Goal: Task Accomplishment & Management: Manage account settings

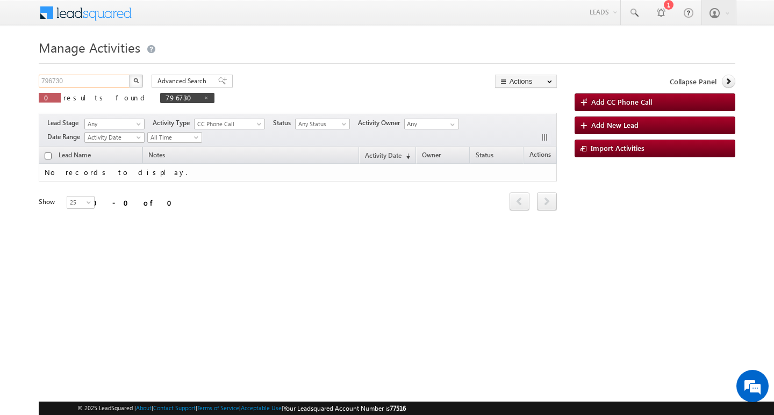
click at [102, 85] on input "796730" at bounding box center [85, 81] width 92 height 13
type input "Search Activities"
click at [83, 80] on input "text" at bounding box center [85, 81] width 92 height 13
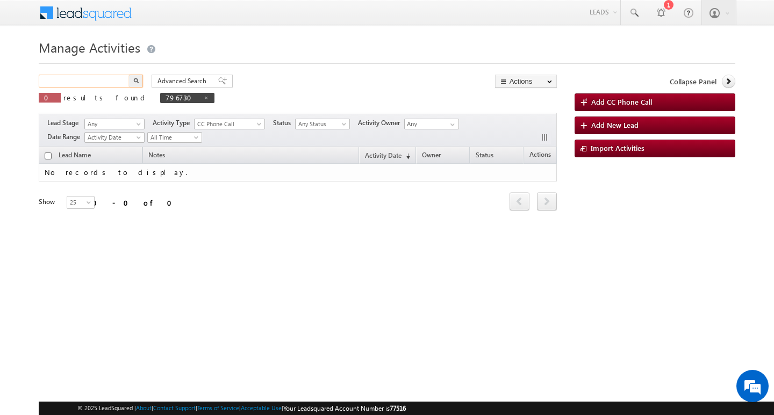
paste input "799429"
type input "799429"
click at [129, 75] on button "button" at bounding box center [136, 81] width 14 height 13
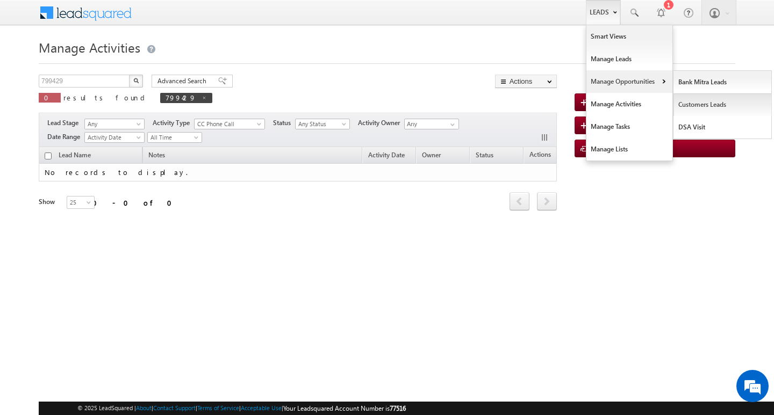
click at [708, 103] on link "Customers Leads" at bounding box center [722, 104] width 98 height 23
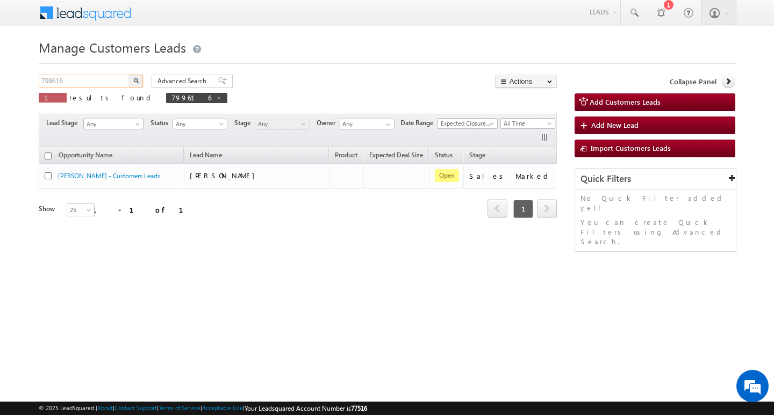
click at [87, 80] on input "799616" at bounding box center [85, 81] width 92 height 13
type input "7"
paste input "799429"
type input "799429"
click at [129, 75] on button "button" at bounding box center [136, 81] width 14 height 13
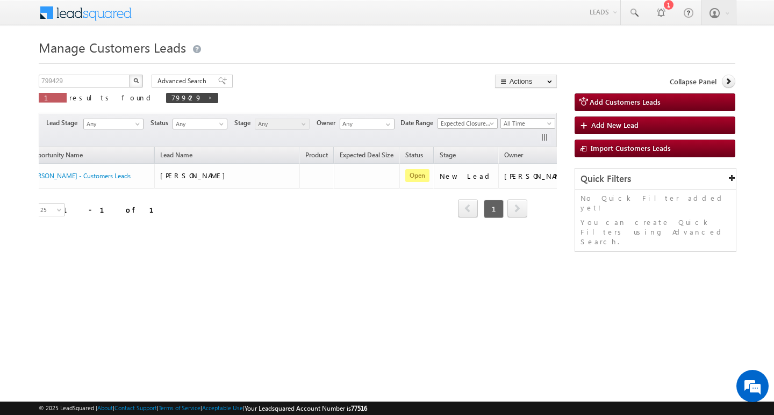
scroll to position [0, 44]
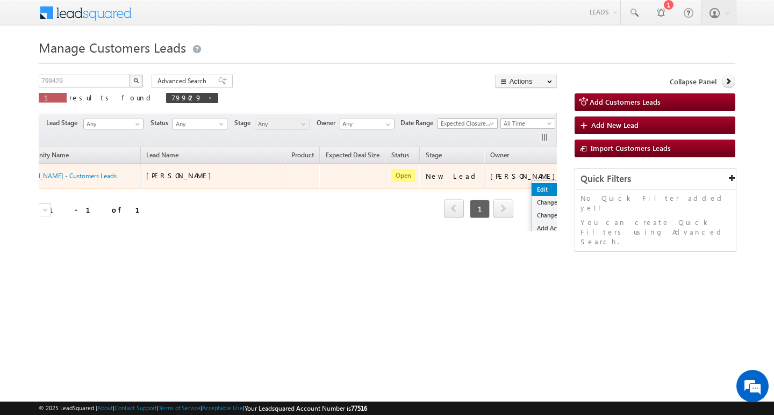
click at [531, 186] on link "Edit" at bounding box center [558, 189] width 54 height 13
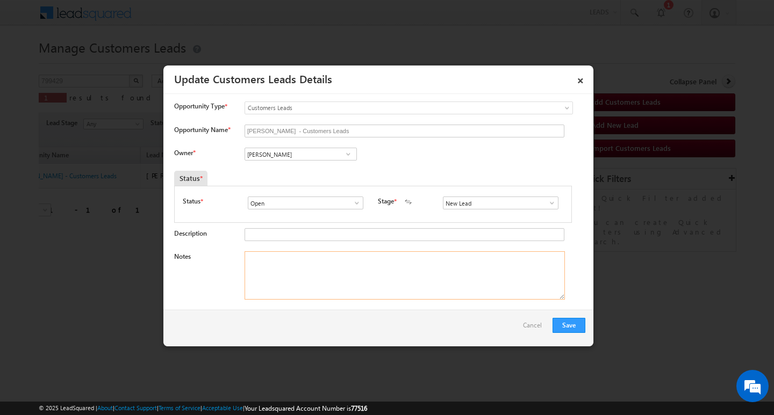
click at [345, 294] on textarea "Notes" at bounding box center [404, 275] width 320 height 48
click at [314, 153] on input "[PERSON_NAME]" at bounding box center [300, 154] width 112 height 13
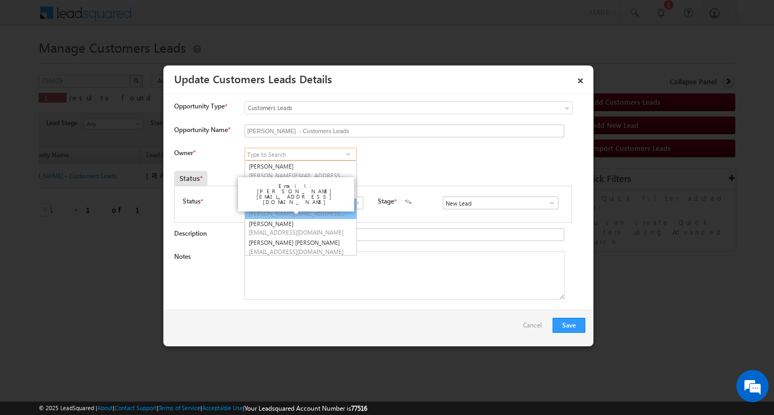
scroll to position [3, 0]
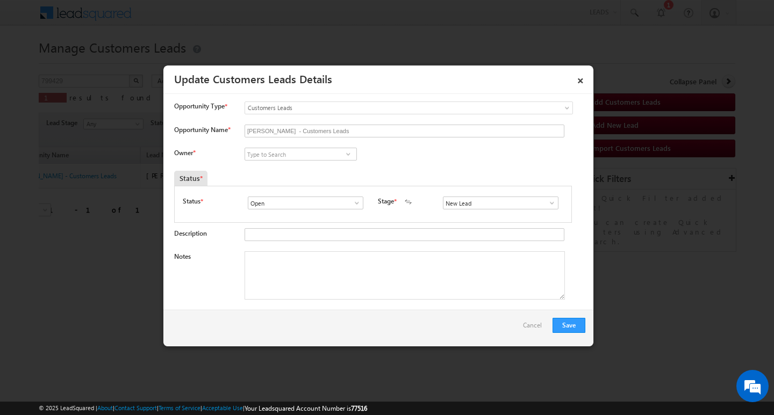
click at [313, 313] on div "Save Cancel" at bounding box center [378, 328] width 430 height 37
click at [321, 279] on textarea "Notes" at bounding box center [404, 275] width 320 height 48
click at [305, 157] on input at bounding box center [300, 154] width 112 height 13
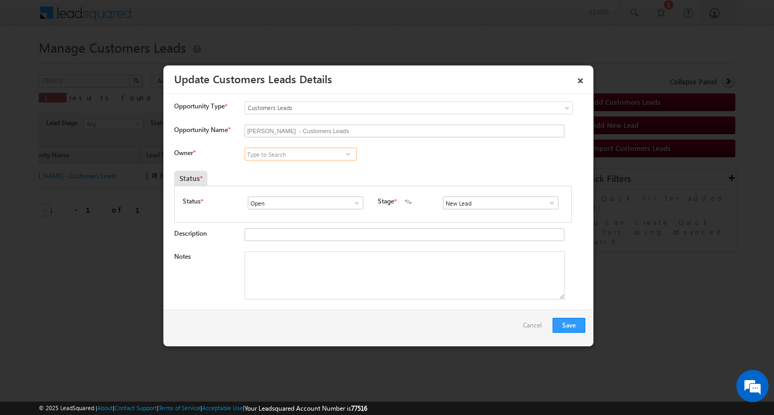
paste input "[PERSON_NAME][EMAIL_ADDRESS][PERSON_NAME][DOMAIN_NAME]"
click at [301, 164] on link "Subham [EMAIL_ADDRESS][PERSON_NAME][DOMAIN_NAME]" at bounding box center [300, 171] width 112 height 20
type input "[PERSON_NAME]"
click at [311, 301] on div "Notes" at bounding box center [379, 278] width 411 height 54
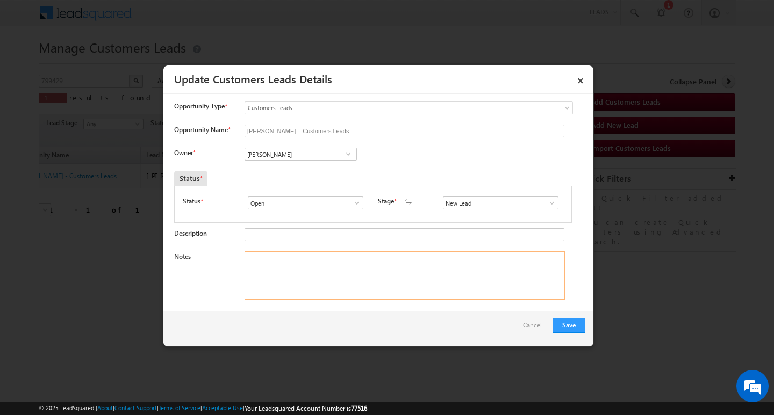
click at [326, 272] on textarea "Notes" at bounding box center [404, 275] width 320 height 48
click at [294, 260] on textarea "Notes" at bounding box center [404, 275] width 320 height 48
paste textarea "Customer Name: [PERSON_NAME]/ AG : 40Y/ B / MOTHE INCOME : 60K / PROPERTY TYPE …"
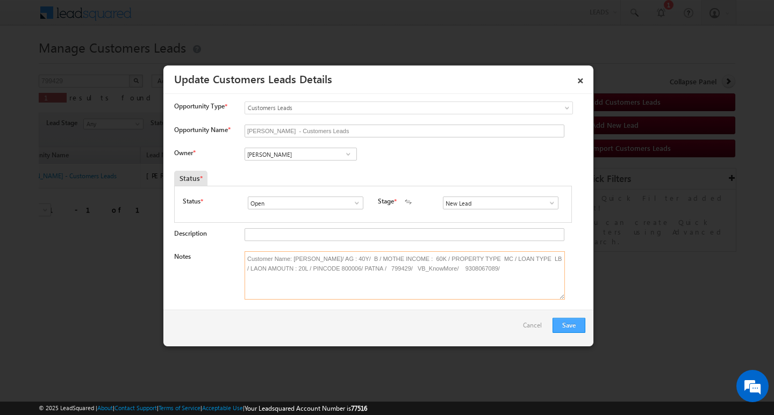
type textarea "Customer Name: [PERSON_NAME]/ AG : 40Y/ B / MOTHE INCOME : 60K / PROPERTY TYPE …"
click at [574, 325] on button "Save" at bounding box center [568, 325] width 33 height 15
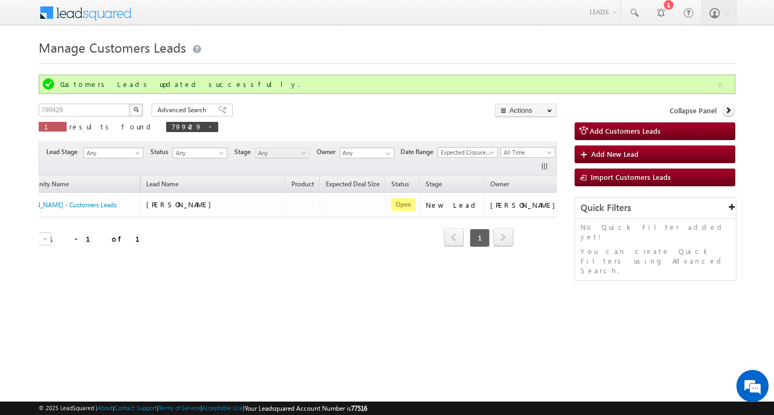
scroll to position [0, 31]
